Goal: Complete application form

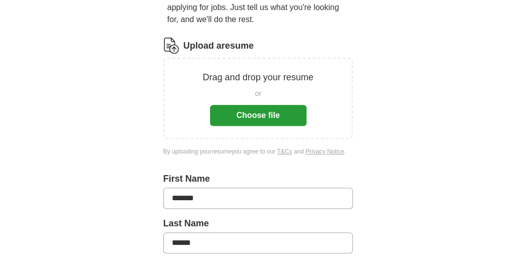
scroll to position [101, 0]
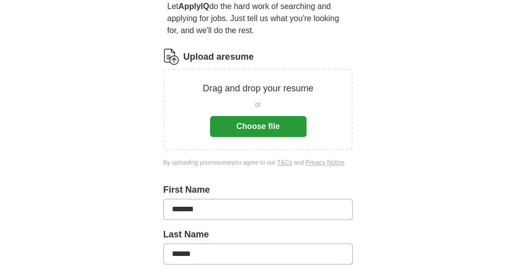
click at [250, 124] on button "Choose file" at bounding box center [258, 126] width 97 height 21
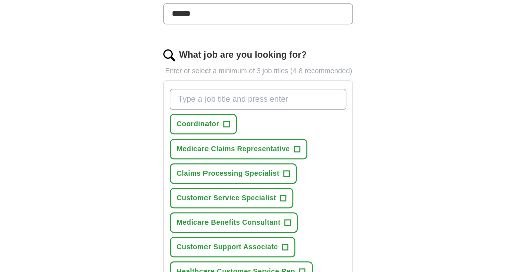
scroll to position [352, 0]
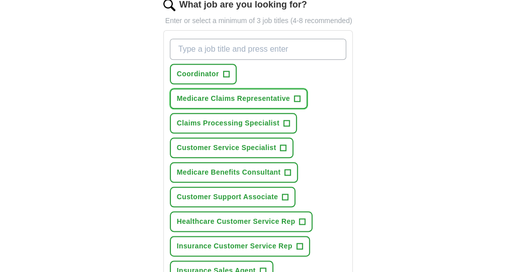
click at [297, 98] on span "+" at bounding box center [297, 99] width 6 height 8
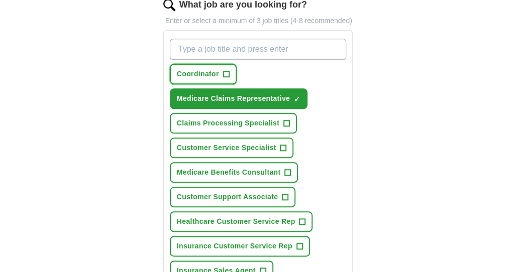
click at [223, 71] on span "+" at bounding box center [226, 74] width 6 height 8
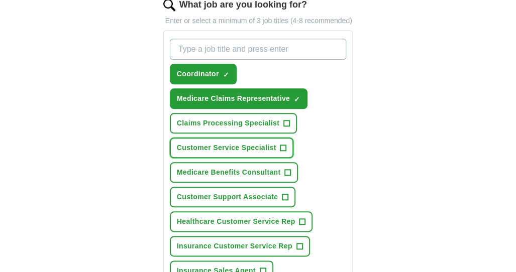
click at [285, 145] on span "+" at bounding box center [283, 148] width 6 height 8
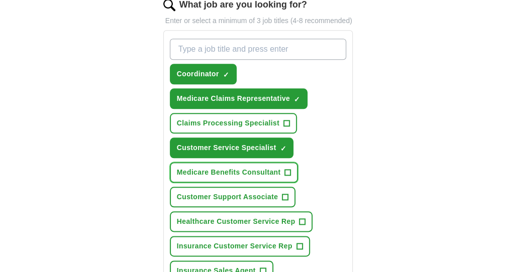
click at [287, 169] on span "+" at bounding box center [288, 173] width 6 height 8
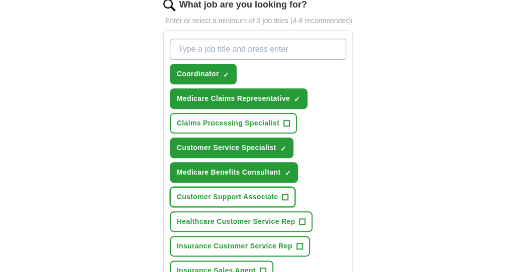
click at [285, 196] on span "+" at bounding box center [285, 198] width 6 height 8
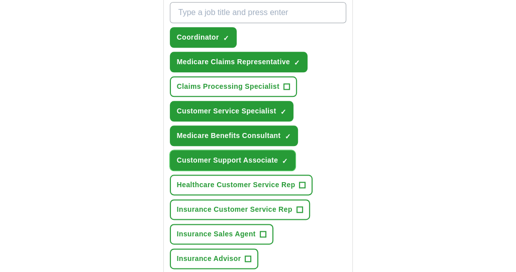
scroll to position [402, 0]
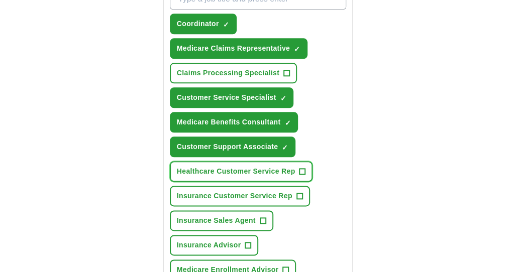
click at [303, 169] on span "+" at bounding box center [303, 172] width 6 height 8
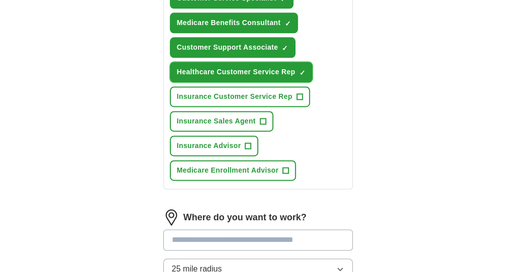
scroll to position [503, 0]
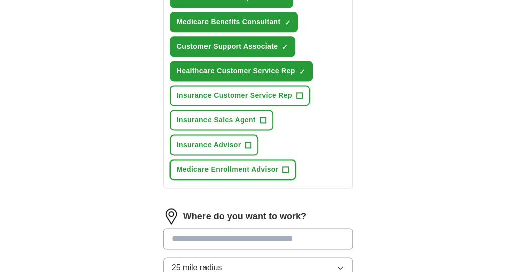
click at [285, 168] on span "+" at bounding box center [286, 170] width 6 height 8
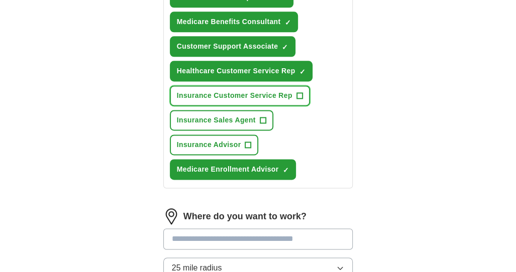
click at [298, 94] on span "+" at bounding box center [300, 96] width 6 height 8
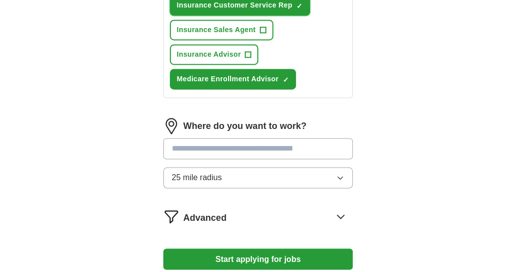
scroll to position [603, 0]
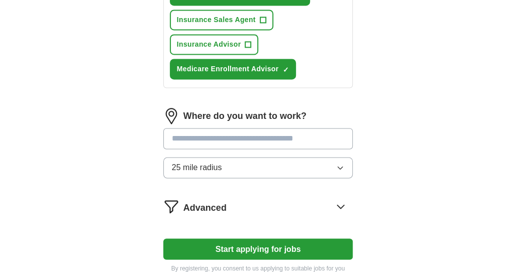
click at [198, 137] on input "text" at bounding box center [258, 138] width 190 height 21
type input "******"
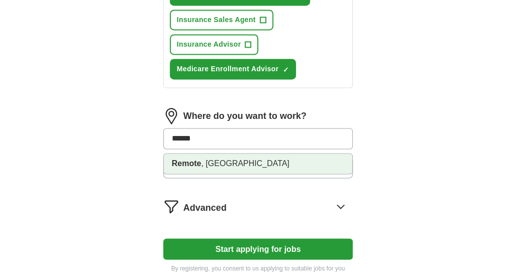
click at [230, 161] on li "Remote , [GEOGRAPHIC_DATA]" at bounding box center [258, 164] width 189 height 20
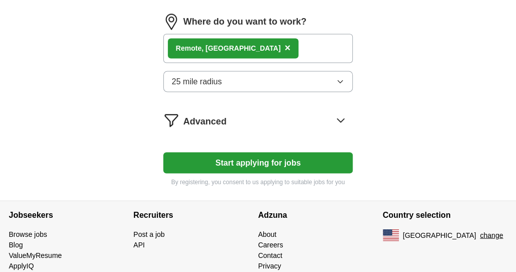
scroll to position [704, 0]
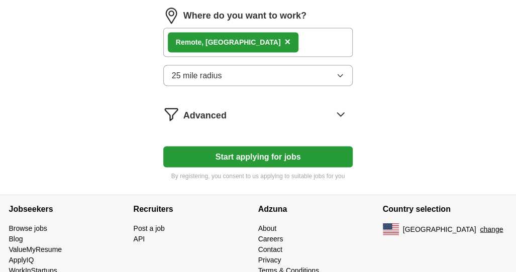
click at [339, 74] on icon "button" at bounding box center [340, 75] width 5 height 3
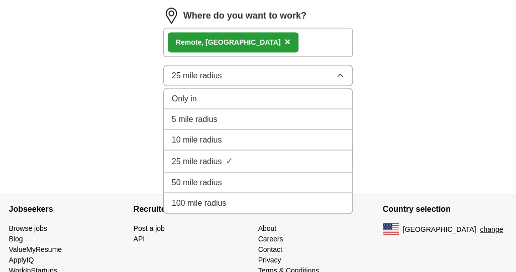
click at [229, 200] on div "100 mile radius" at bounding box center [258, 203] width 173 height 12
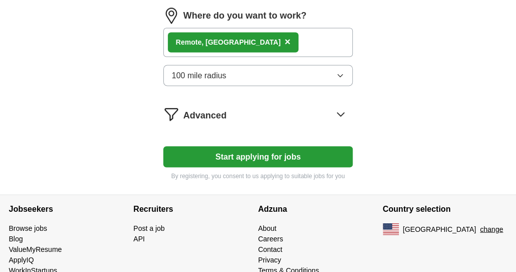
click at [245, 155] on button "Start applying for jobs" at bounding box center [258, 156] width 190 height 21
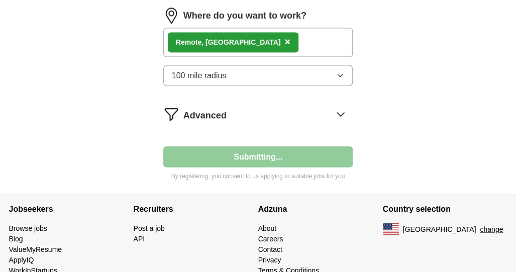
select select "**"
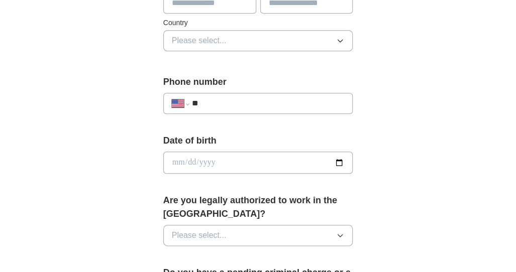
scroll to position [402, 0]
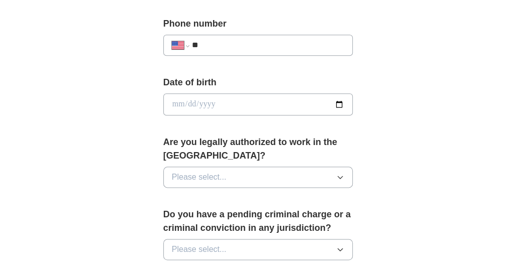
click at [337, 178] on icon "button" at bounding box center [340, 177] width 8 height 8
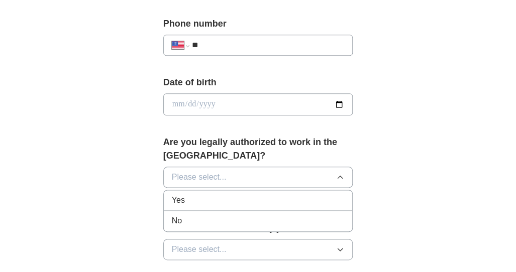
click at [228, 199] on div "Yes" at bounding box center [258, 201] width 173 height 12
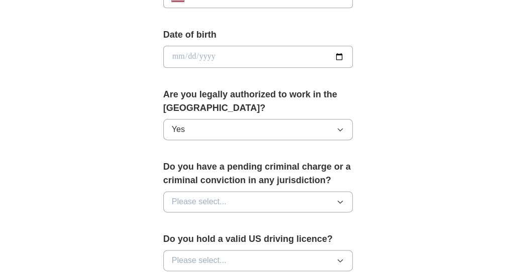
scroll to position [503, 0]
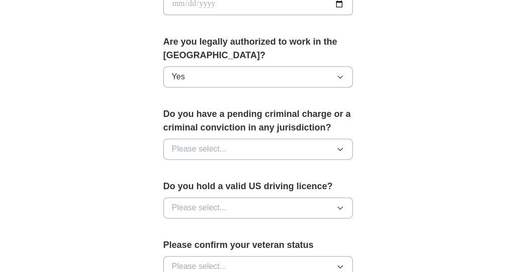
click at [323, 145] on button "Please select..." at bounding box center [258, 149] width 190 height 21
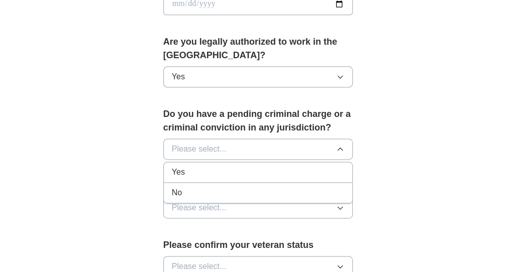
click at [223, 190] on div "No" at bounding box center [258, 193] width 173 height 12
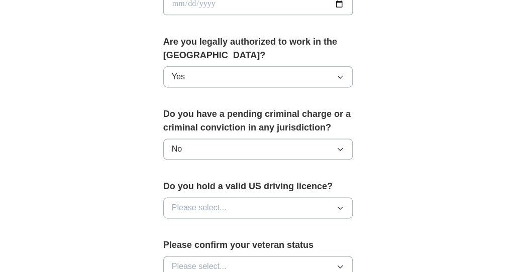
click at [323, 206] on button "Please select..." at bounding box center [258, 208] width 190 height 21
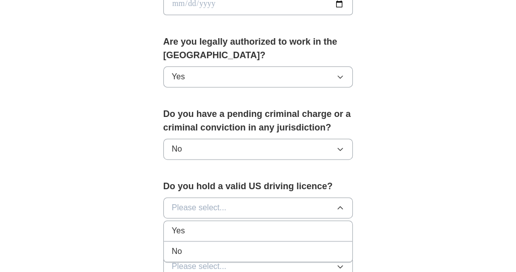
click at [233, 226] on div "Yes" at bounding box center [258, 231] width 173 height 12
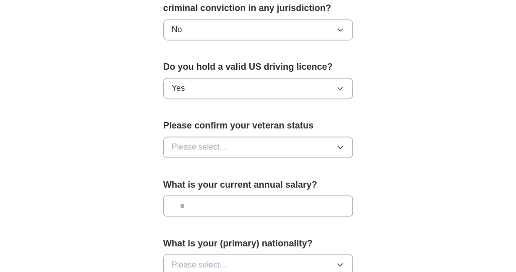
scroll to position [653, 0]
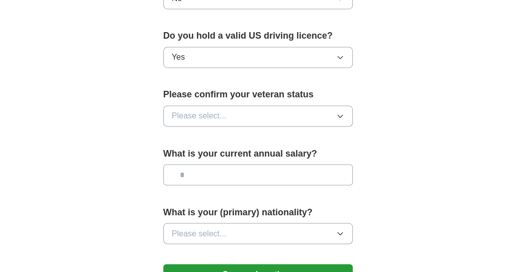
click at [306, 113] on button "Please select..." at bounding box center [258, 116] width 190 height 21
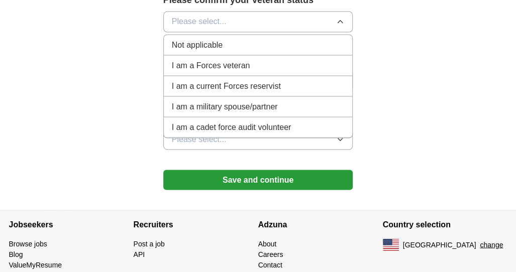
scroll to position [754, 0]
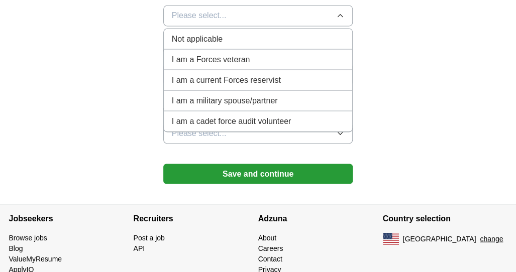
click at [194, 36] on span "Not applicable" at bounding box center [197, 39] width 51 height 12
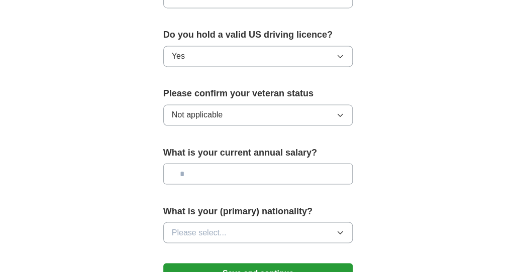
scroll to position [653, 0]
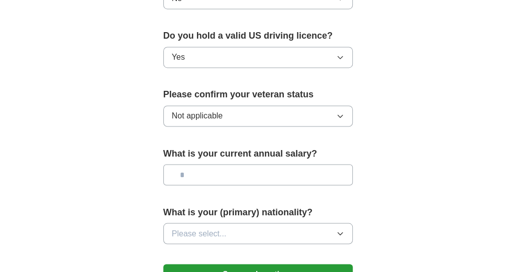
click at [342, 230] on icon "button" at bounding box center [340, 234] width 8 height 8
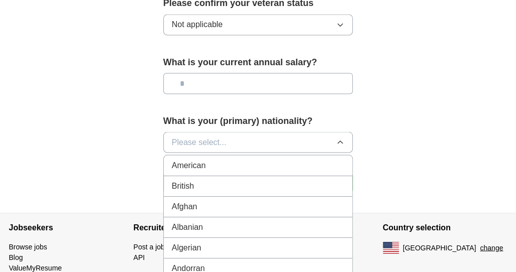
scroll to position [754, 0]
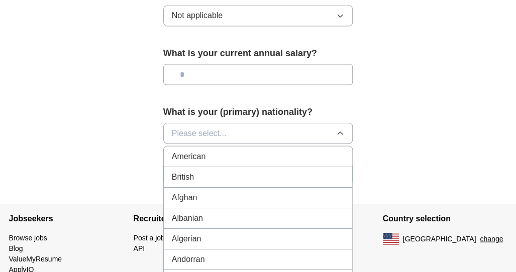
click at [214, 153] on div "American" at bounding box center [258, 156] width 173 height 12
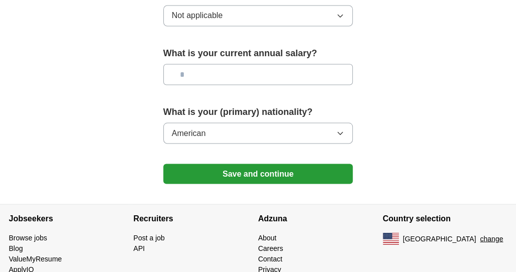
click at [269, 167] on button "Save and continue" at bounding box center [258, 174] width 190 height 20
